Goal: Task Accomplishment & Management: Manage account settings

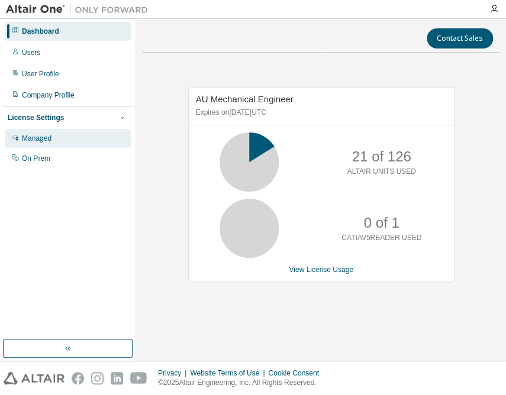
click at [47, 142] on div "Managed" at bounding box center [37, 138] width 30 height 9
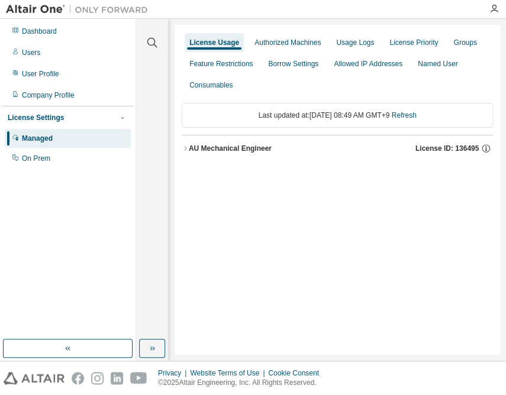
click at [240, 148] on div "AU Mechanical Engineer" at bounding box center [230, 148] width 83 height 9
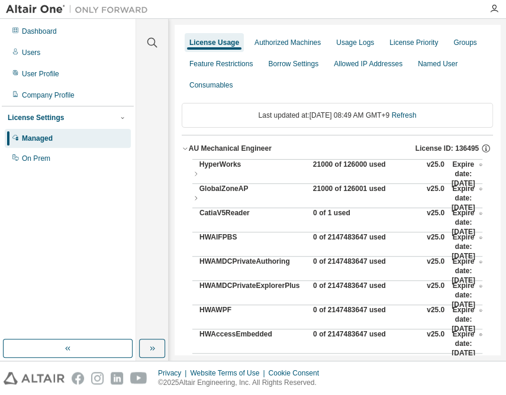
click at [321, 165] on div "21000 of 126000 used" at bounding box center [366, 174] width 107 height 28
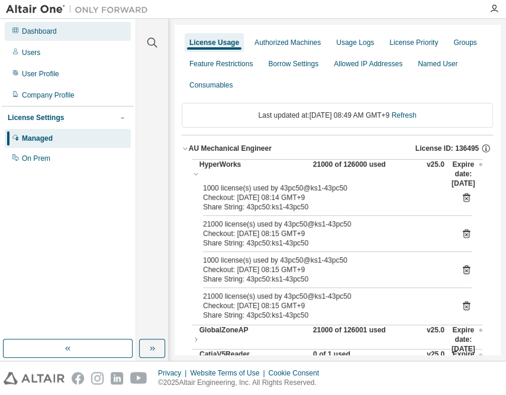
click at [43, 34] on div "Dashboard" at bounding box center [39, 31] width 35 height 9
